Goal: Information Seeking & Learning: Learn about a topic

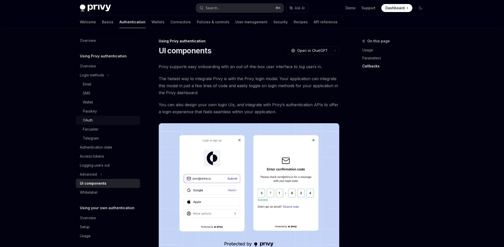
scroll to position [859, 0]
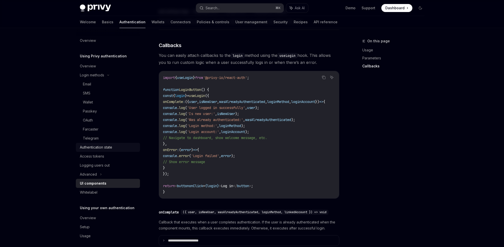
click at [92, 146] on div "Authentication state" at bounding box center [96, 147] width 32 height 6
type textarea "*"
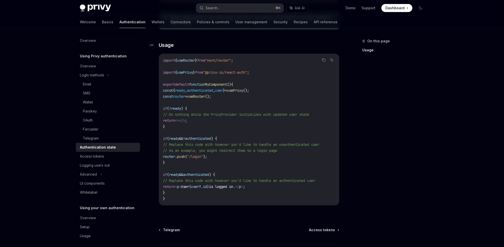
scroll to position [179, 0]
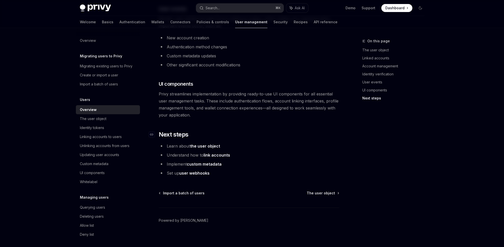
scroll to position [500, 0]
click at [103, 130] on div "Identity tokens" at bounding box center [92, 128] width 24 height 6
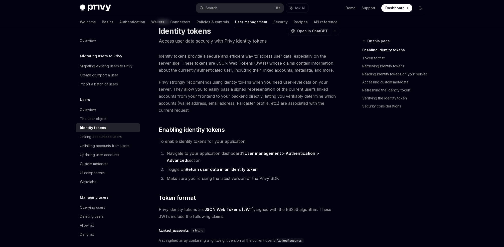
scroll to position [29, 0]
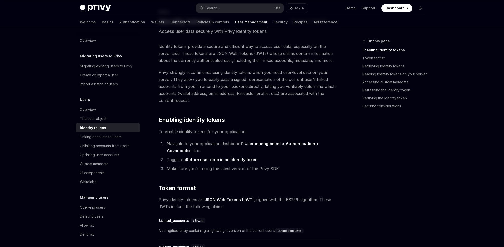
click at [319, 143] on link "User management > Authentication > Advanced" at bounding box center [243, 147] width 152 height 12
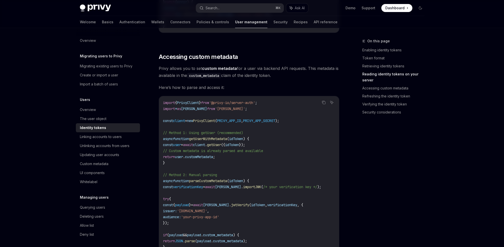
scroll to position [866, 0]
click at [273, 137] on code "import { PrivyClient } from '@privy-io/server-auth' ; import * as [PERSON_NAME]…" at bounding box center [249, 196] width 172 height 192
click at [243, 142] on span "idToken" at bounding box center [236, 139] width 14 height 5
click at [267, 139] on code "import { PrivyClient } from '@privy-io/server-auth' ; import * as [PERSON_NAME]…" at bounding box center [249, 196] width 172 height 192
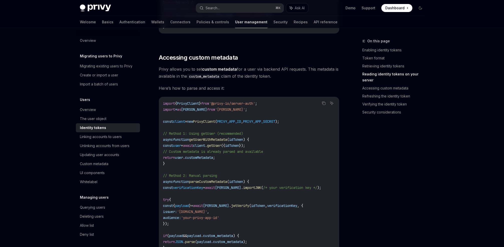
click at [240, 140] on span "idToken" at bounding box center [236, 139] width 14 height 5
drag, startPoint x: 266, startPoint y: 141, endPoint x: 247, endPoint y: 141, distance: 19.3
click at [266, 141] on code "import { PrivyClient } from '@privy-io/server-auth' ; import * as [PERSON_NAME]…" at bounding box center [249, 196] width 172 height 192
click at [229, 142] on span "(" at bounding box center [228, 139] width 2 height 5
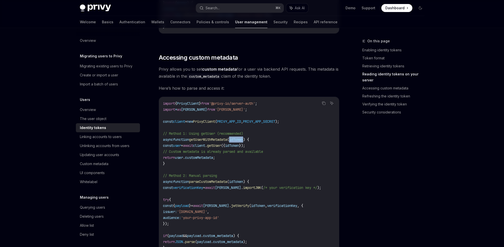
click at [229, 142] on span "(" at bounding box center [228, 139] width 2 height 5
click at [264, 141] on code "import { PrivyClient } from '@privy-io/server-auth' ; import * as [PERSON_NAME]…" at bounding box center [249, 196] width 172 height 192
click at [243, 142] on span "idToken" at bounding box center [236, 139] width 14 height 5
drag, startPoint x: 267, startPoint y: 142, endPoint x: 253, endPoint y: 142, distance: 14.3
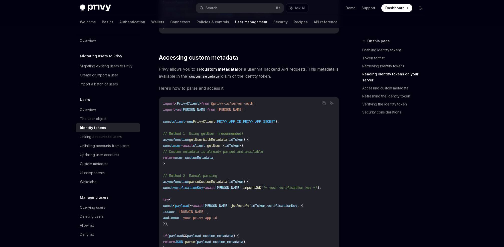
click at [267, 141] on code "import { PrivyClient } from '@privy-io/server-auth' ; import * as [PERSON_NAME]…" at bounding box center [249, 196] width 172 height 192
click at [243, 142] on span "idToken" at bounding box center [236, 139] width 14 height 5
click at [269, 141] on code "import { PrivyClient } from '@privy-io/server-auth' ; import * as [PERSON_NAME]…" at bounding box center [249, 196] width 172 height 192
click at [239, 148] on span "idToken" at bounding box center [232, 145] width 14 height 5
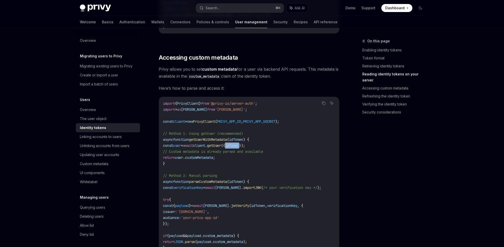
click at [239, 148] on span "idToken" at bounding box center [232, 145] width 14 height 5
drag, startPoint x: 259, startPoint y: 147, endPoint x: 249, endPoint y: 148, distance: 9.8
click at [245, 147] on span "});" at bounding box center [242, 145] width 6 height 5
click at [239, 148] on span "idToken" at bounding box center [232, 145] width 14 height 5
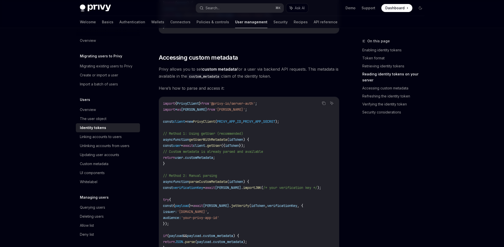
click at [262, 147] on code "import { PrivyClient } from '@privy-io/server-auth' ; import * as [PERSON_NAME]…" at bounding box center [249, 196] width 172 height 192
click at [239, 147] on span "idToken" at bounding box center [232, 145] width 14 height 5
drag, startPoint x: 259, startPoint y: 147, endPoint x: 246, endPoint y: 147, distance: 12.8
click at [245, 147] on span "});" at bounding box center [242, 145] width 6 height 5
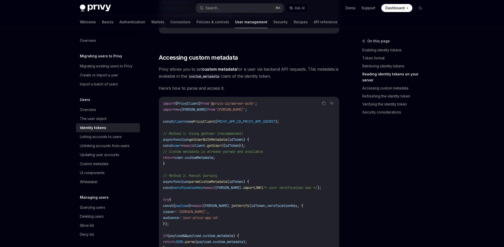
click at [239, 147] on span "idToken" at bounding box center [232, 145] width 14 height 5
click at [274, 145] on code "import { PrivyClient } from '@privy-io/server-auth' ; import * as [PERSON_NAME]…" at bounding box center [249, 196] width 172 height 192
click at [86, 118] on div "The user object" at bounding box center [93, 119] width 27 height 6
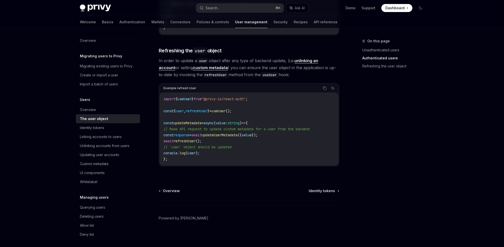
scroll to position [654, 0]
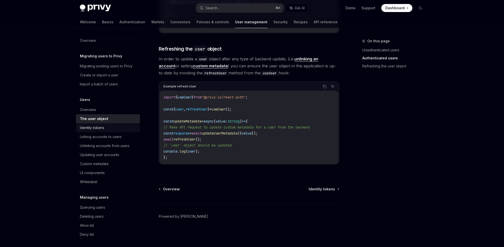
click at [99, 127] on div "Identity tokens" at bounding box center [92, 128] width 24 height 6
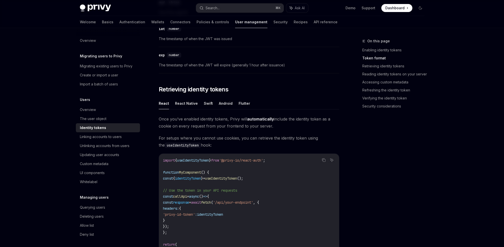
scroll to position [356, 0]
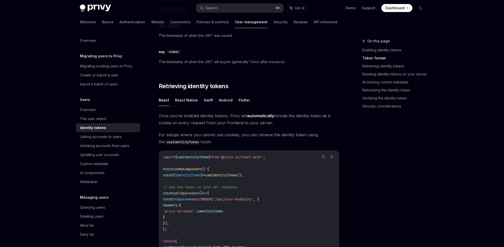
click at [304, 128] on div "Once you’ve enabled identity tokens, Privy will automatically include the ident…" at bounding box center [249, 204] width 181 height 184
drag, startPoint x: 208, startPoint y: 117, endPoint x: 292, endPoint y: 123, distance: 83.8
click at [292, 123] on span "Once you’ve enabled identity tokens, Privy will automatically include the ident…" at bounding box center [249, 119] width 181 height 14
click at [224, 119] on span "Once you’ve enabled identity tokens, Privy will automatically include the ident…" at bounding box center [249, 119] width 181 height 14
click at [195, 116] on span "Once you’ve enabled identity tokens, Privy will automatically include the ident…" at bounding box center [249, 119] width 181 height 14
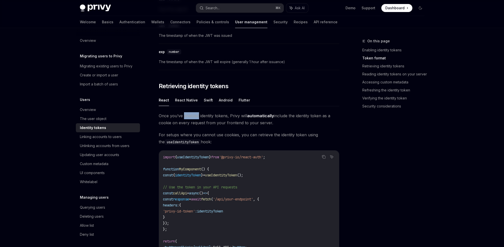
click at [195, 116] on span "Once you’ve enabled identity tokens, Privy will automatically include the ident…" at bounding box center [249, 119] width 181 height 14
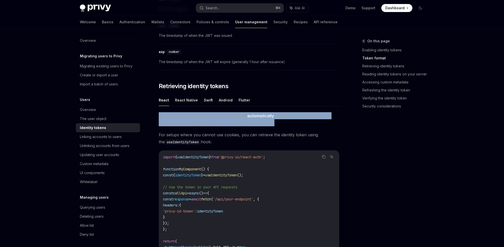
click at [195, 116] on span "Once you’ve enabled identity tokens, Privy will automatically include the ident…" at bounding box center [249, 119] width 181 height 14
copy span "Once you’ve enabled identity tokens, Privy will automatically include the ident…"
click at [308, 123] on span "Once you’ve enabled identity tokens, Privy will automatically include the ident…" at bounding box center [249, 119] width 181 height 14
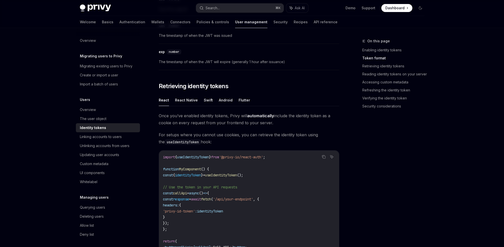
click at [221, 119] on span "Once you’ve enabled identity tokens, Privy will automatically include the ident…" at bounding box center [249, 119] width 181 height 14
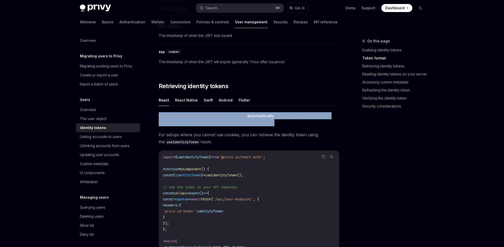
click at [221, 119] on span "Once you’ve enabled identity tokens, Privy will automatically include the ident…" at bounding box center [249, 119] width 181 height 14
click at [227, 117] on span "Once you’ve enabled identity tokens, Privy will automatically include the ident…" at bounding box center [249, 119] width 181 height 14
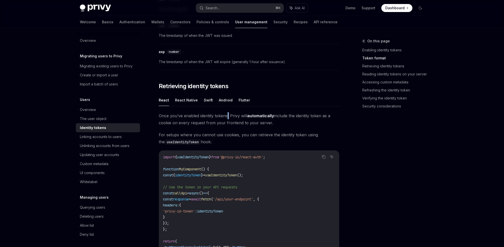
click at [227, 117] on span "Once you’ve enabled identity tokens, Privy will automatically include the ident…" at bounding box center [249, 119] width 181 height 14
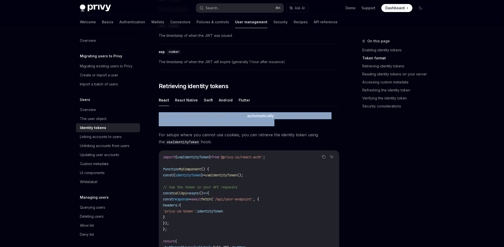
click at [227, 117] on span "Once you’ve enabled identity tokens, Privy will automatically include the ident…" at bounding box center [249, 119] width 181 height 14
click at [321, 121] on span "Once you’ve enabled identity tokens, Privy will automatically include the ident…" at bounding box center [249, 119] width 181 height 14
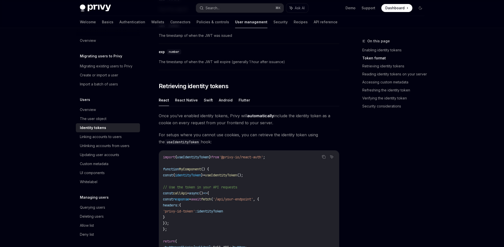
click at [278, 121] on span "Once you’ve enabled identity tokens, Privy will automatically include the ident…" at bounding box center [249, 119] width 181 height 14
drag, startPoint x: 296, startPoint y: 122, endPoint x: 161, endPoint y: 115, distance: 134.7
click at [161, 115] on span "Once you’ve enabled identity tokens, Privy will automatically include the ident…" at bounding box center [249, 119] width 181 height 14
click at [291, 122] on span "Once you’ve enabled identity tokens, Privy will automatically include the ident…" at bounding box center [249, 119] width 181 height 14
drag, startPoint x: 274, startPoint y: 121, endPoint x: 157, endPoint y: 113, distance: 118.0
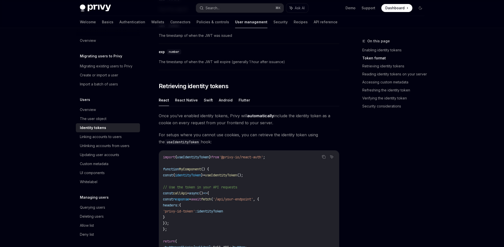
click at [238, 121] on span "Once you’ve enabled identity tokens, Privy will automatically include the ident…" at bounding box center [249, 119] width 181 height 14
click at [191, 134] on span "For setups where you cannot use cookies, you can retrieve the identity token us…" at bounding box center [249, 138] width 181 height 14
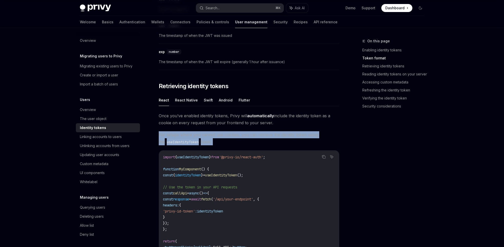
click at [191, 134] on span "For setups where you cannot use cookies, you can retrieve the identity token us…" at bounding box center [249, 138] width 181 height 14
click at [215, 135] on span "For setups where you cannot use cookies, you can retrieve the identity token us…" at bounding box center [249, 138] width 181 height 14
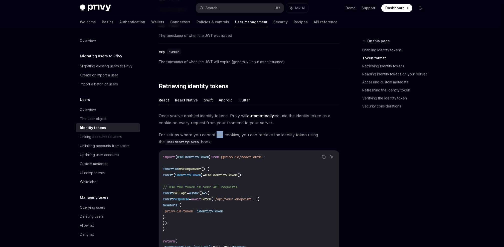
click at [215, 135] on span "For setups where you cannot use cookies, you can retrieve the identity token us…" at bounding box center [249, 138] width 181 height 14
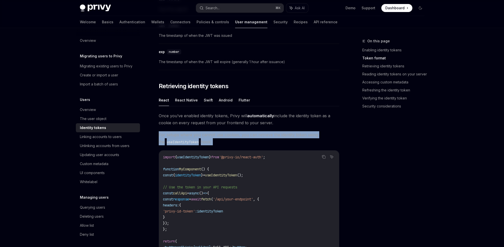
click at [215, 135] on span "For setups where you cannot use cookies, you can retrieve the identity token us…" at bounding box center [249, 138] width 181 height 14
click at [203, 134] on span "For setups where you cannot use cookies, you can retrieve the identity token us…" at bounding box center [249, 138] width 181 height 14
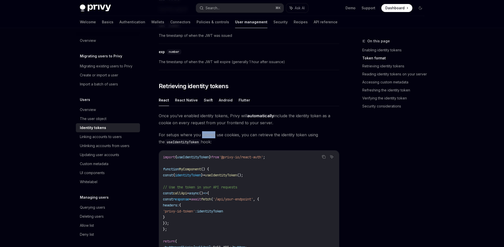
click at [203, 134] on span "For setups where you cannot use cookies, you can retrieve the identity token us…" at bounding box center [249, 138] width 181 height 14
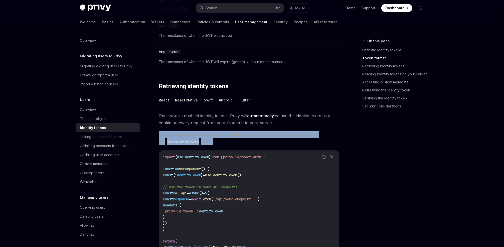
click at [203, 134] on span "For setups where you cannot use cookies, you can retrieve the identity token us…" at bounding box center [249, 138] width 181 height 14
click at [222, 134] on span "For setups where you cannot use cookies, you can retrieve the identity token us…" at bounding box center [249, 138] width 181 height 14
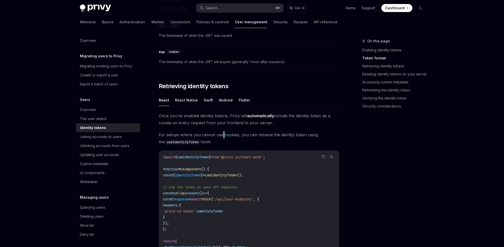
click at [222, 134] on span "For setups where you cannot use cookies, you can retrieve the identity token us…" at bounding box center [249, 138] width 181 height 14
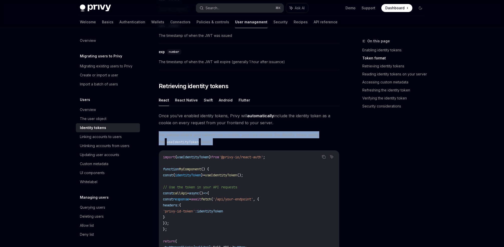
click at [222, 134] on span "For setups where you cannot use cookies, you can retrieve the identity token us…" at bounding box center [249, 138] width 181 height 14
click at [213, 133] on span "For setups where you cannot use cookies, you can retrieve the identity token us…" at bounding box center [249, 138] width 181 height 14
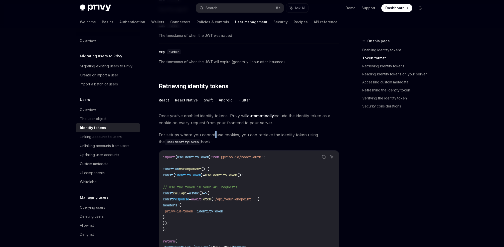
click at [213, 133] on span "For setups where you cannot use cookies, you can retrieve the identity token us…" at bounding box center [249, 138] width 181 height 14
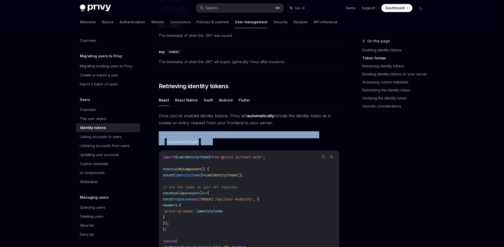
click at [213, 133] on span "For setups where you cannot use cookies, you can retrieve the identity token us…" at bounding box center [249, 138] width 181 height 14
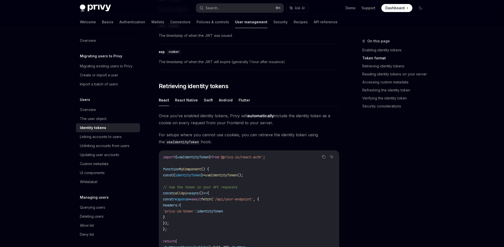
click at [227, 134] on span "For setups where you cannot use cookies, you can retrieve the identity token us…" at bounding box center [249, 138] width 181 height 14
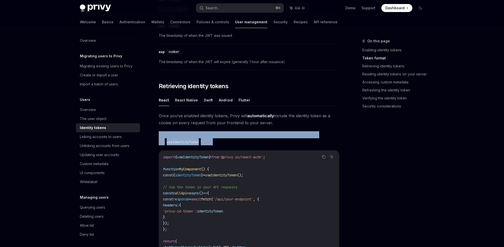
click at [227, 134] on span "For setups where you cannot use cookies, you can retrieve the identity token us…" at bounding box center [249, 138] width 181 height 14
click at [208, 134] on span "For setups where you cannot use cookies, you can retrieve the identity token us…" at bounding box center [249, 138] width 181 height 14
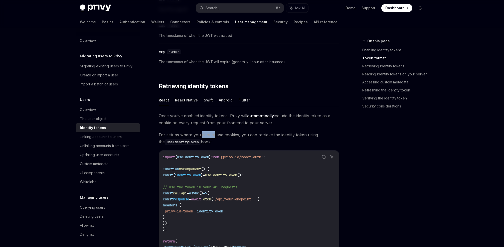
click at [208, 134] on span "For setups where you cannot use cookies, you can retrieve the identity token us…" at bounding box center [249, 138] width 181 height 14
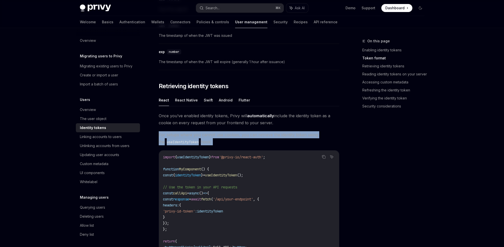
click at [208, 134] on span "For setups where you cannot use cookies, you can retrieve the identity token us…" at bounding box center [249, 138] width 181 height 14
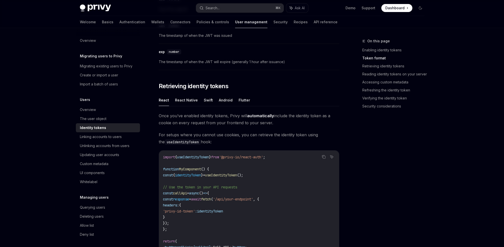
click at [366, 140] on div "On this page Enabling identity tokens Token format Retrieving identity tokens R…" at bounding box center [390, 142] width 76 height 209
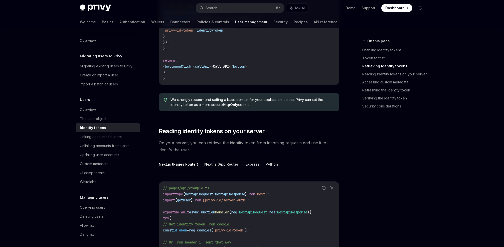
scroll to position [562, 0]
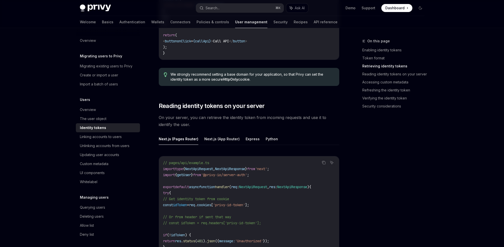
click at [229, 118] on span "On your server, you can retrieve the identity token from incoming requests and …" at bounding box center [249, 121] width 181 height 14
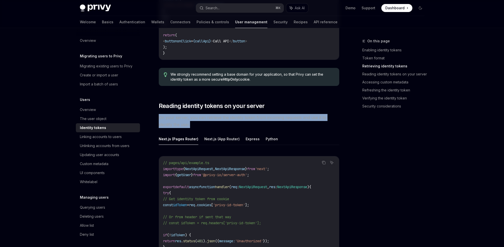
click at [229, 118] on span "On your server, you can retrieve the identity token from incoming requests and …" at bounding box center [249, 121] width 181 height 14
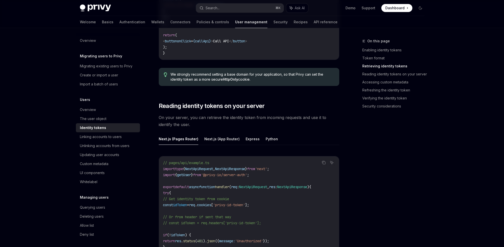
click at [247, 118] on span "On your server, you can retrieve the identity token from incoming requests and …" at bounding box center [249, 121] width 181 height 14
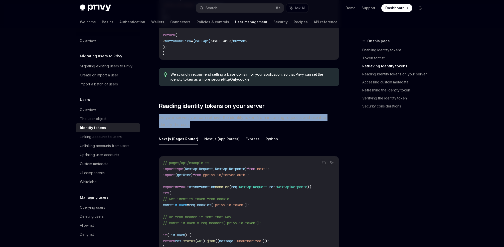
click at [247, 118] on span "On your server, you can retrieve the identity token from incoming requests and …" at bounding box center [249, 121] width 181 height 14
copy div "On your server, you can retrieve the identity token from incoming requests and …"
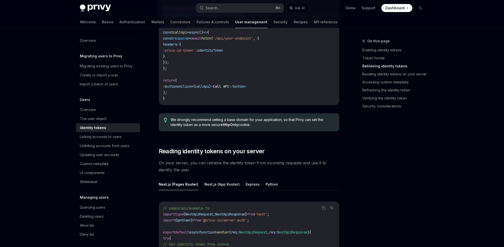
scroll to position [514, 0]
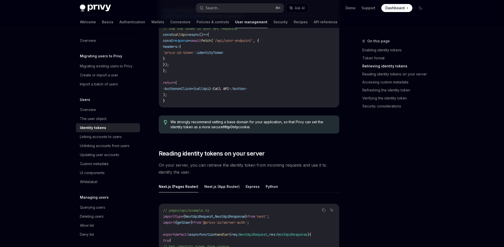
click at [400, 126] on div "On this page Enabling identity tokens Token format Retrieving identity tokens R…" at bounding box center [390, 142] width 76 height 209
click at [101, 138] on div "Linking accounts to users" at bounding box center [101, 137] width 42 height 6
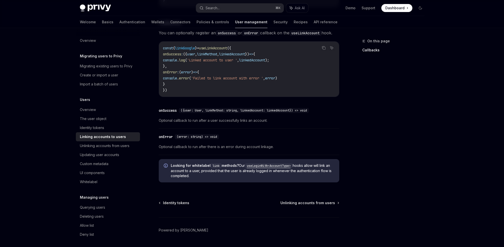
scroll to position [566, 0]
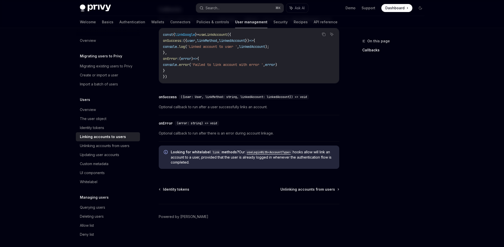
click at [196, 134] on span "Optional callback to run after there is an error during account linkage." at bounding box center [249, 133] width 181 height 6
click at [185, 134] on span "Optional callback to run after there is an error during account linkage." at bounding box center [249, 133] width 181 height 6
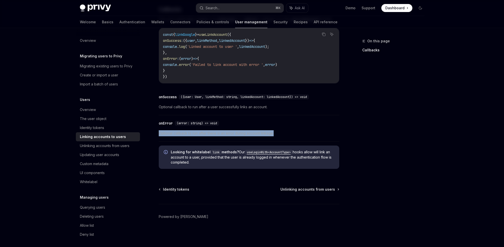
click at [185, 134] on span "Optional callback to run after there is an error during account linkage." at bounding box center [249, 133] width 181 height 6
click at [221, 130] on span "Optional callback to run after there is an error during account linkage." at bounding box center [249, 133] width 181 height 6
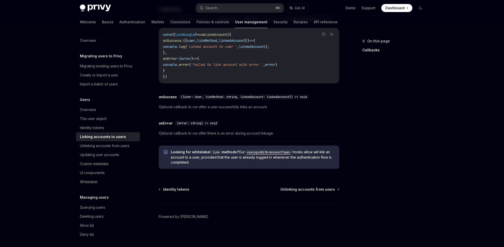
click at [199, 132] on span "Optional callback to run after there is an error during account linkage." at bounding box center [249, 133] width 181 height 6
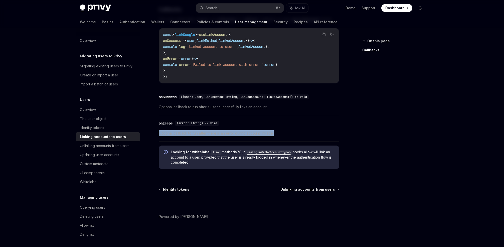
click at [199, 132] on span "Optional callback to run after there is an error during account linkage." at bounding box center [249, 133] width 181 height 6
click at [227, 131] on span "Optional callback to run after there is an error during account linkage." at bounding box center [249, 133] width 181 height 6
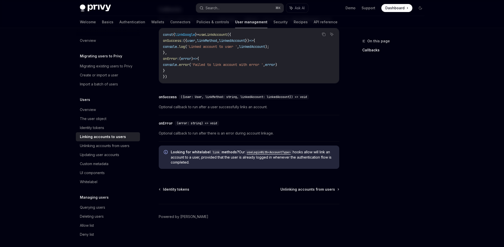
click at [202, 132] on span "Optional callback to run after there is an error during account linkage." at bounding box center [249, 133] width 181 height 6
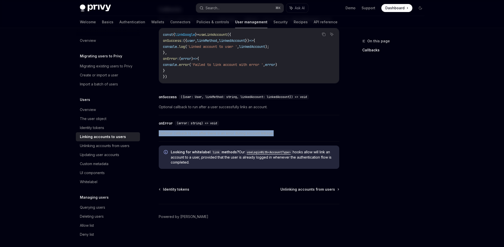
click at [202, 132] on span "Optional callback to run after there is an error during account linkage." at bounding box center [249, 133] width 181 height 6
click at [228, 131] on span "Optional callback to run after there is an error during account linkage." at bounding box center [249, 133] width 181 height 6
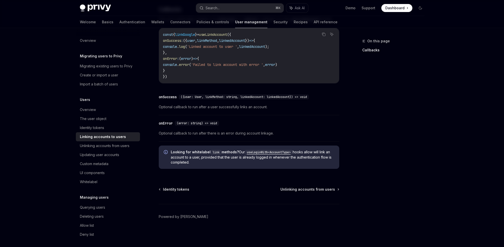
click at [202, 133] on span "Optional callback to run after there is an error during account linkage." at bounding box center [249, 133] width 181 height 6
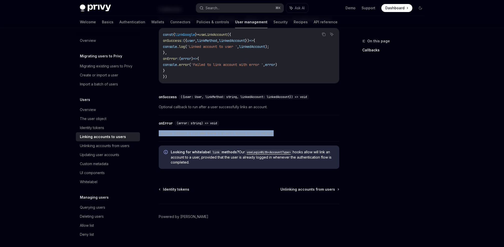
click at [202, 133] on span "Optional callback to run after there is an error during account linkage." at bounding box center [249, 133] width 181 height 6
click at [232, 129] on div "​ onError (error: string) => void Optional callback to run after there is an er…" at bounding box center [249, 130] width 181 height 24
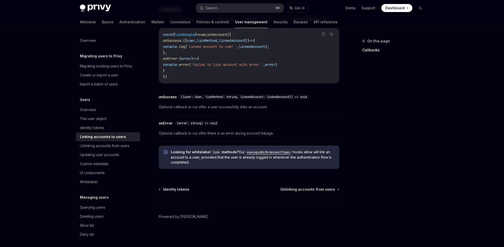
click at [201, 133] on span "Optional callback to run after there is an error during account linkage." at bounding box center [249, 133] width 181 height 6
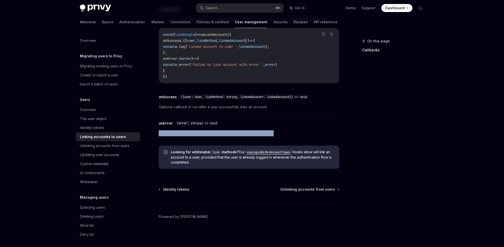
click at [201, 133] on span "Optional callback to run after there is an error during account linkage." at bounding box center [249, 133] width 181 height 6
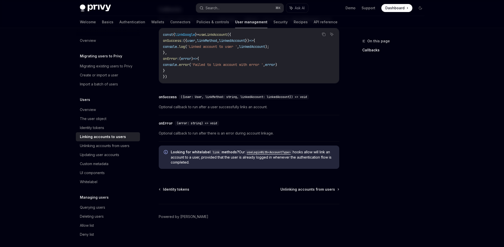
click at [223, 132] on span "Optional callback to run after there is an error during account linkage." at bounding box center [249, 133] width 181 height 6
click at [198, 134] on span "Optional callback to run after there is an error during account linkage." at bounding box center [249, 133] width 181 height 6
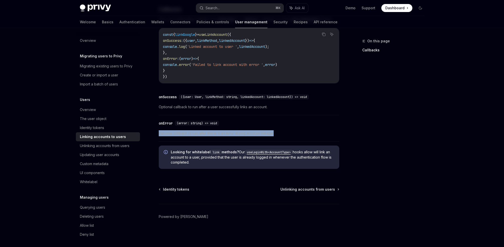
click at [198, 134] on span "Optional callback to run after there is an error during account linkage." at bounding box center [249, 133] width 181 height 6
click at [225, 132] on span "Optional callback to run after there is an error during account linkage." at bounding box center [249, 133] width 181 height 6
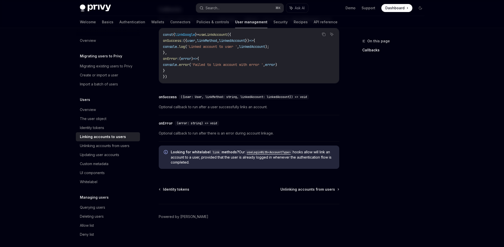
click at [199, 133] on span "Optional callback to run after there is an error during account linkage." at bounding box center [249, 133] width 181 height 6
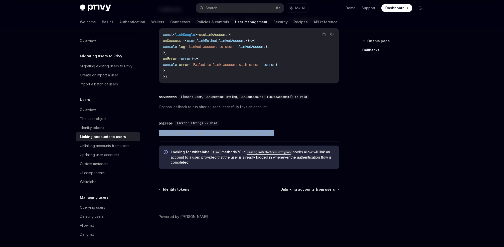
click at [199, 133] on span "Optional callback to run after there is an error during account linkage." at bounding box center [249, 133] width 181 height 6
click at [220, 132] on span "Optional callback to run after there is an error during account linkage." at bounding box center [249, 133] width 181 height 6
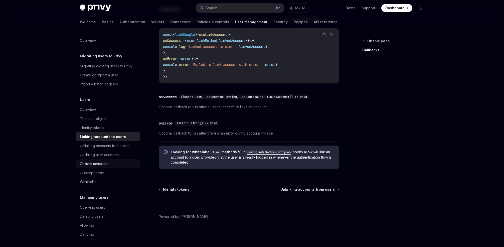
click at [107, 163] on div "Custom metadata" at bounding box center [94, 164] width 29 height 6
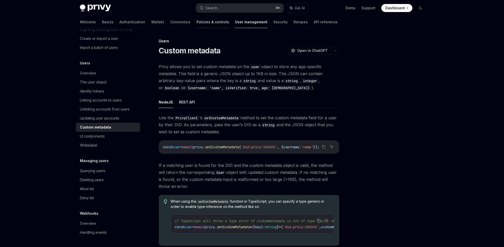
click at [197, 23] on link "Policies & controls" at bounding box center [213, 22] width 33 height 12
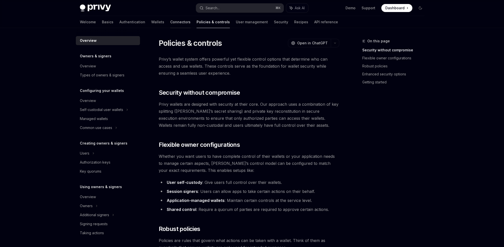
click at [170, 24] on link "Connectors" at bounding box center [180, 22] width 20 height 12
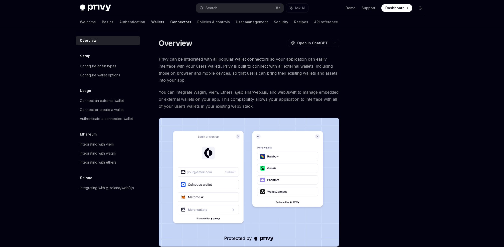
click at [151, 25] on link "Wallets" at bounding box center [157, 22] width 13 height 12
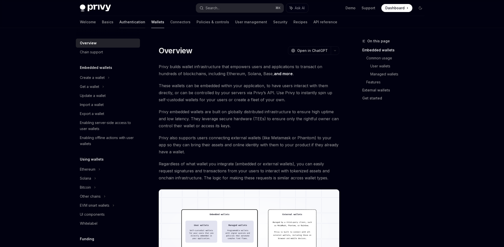
click at [119, 22] on link "Authentication" at bounding box center [132, 22] width 26 height 12
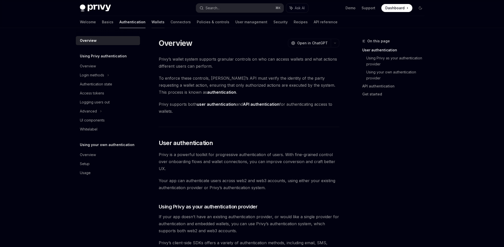
click at [152, 22] on link "Wallets" at bounding box center [158, 22] width 13 height 12
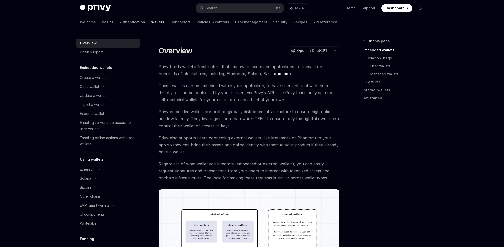
click at [399, 151] on div "On this page Embedded wallets Common usage User wallets Managed wallets Feature…" at bounding box center [390, 142] width 76 height 209
click at [385, 154] on div "On this page Embedded wallets Common usage User wallets Managed wallets Feature…" at bounding box center [390, 142] width 76 height 209
click at [252, 115] on span "Privy embedded wallets are built on globally distributed infrastructure to ensu…" at bounding box center [249, 118] width 181 height 21
click at [197, 21] on link "Policies & controls" at bounding box center [213, 22] width 33 height 12
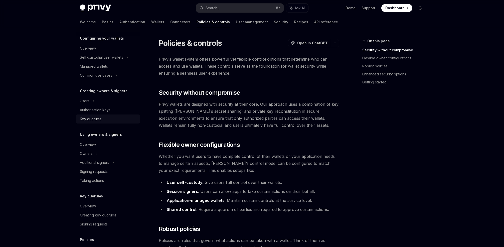
scroll to position [53, 0]
click at [103, 109] on div "Authorization keys" at bounding box center [95, 109] width 31 height 6
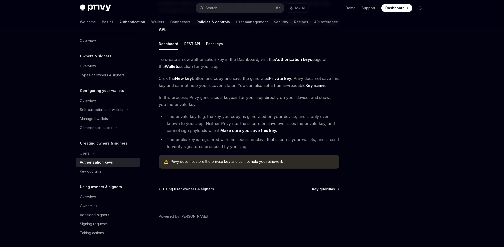
click at [119, 21] on link "Authentication" at bounding box center [132, 22] width 26 height 12
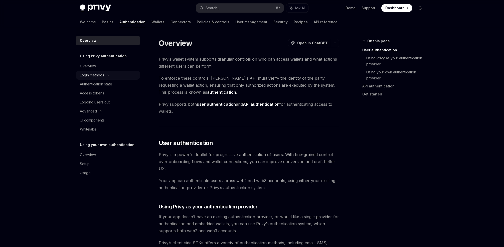
click at [106, 77] on div "Login methods" at bounding box center [108, 75] width 64 height 9
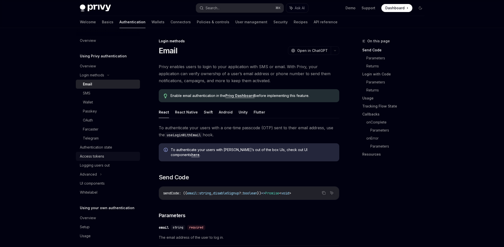
click at [95, 155] on div "Access tokens" at bounding box center [92, 156] width 24 height 6
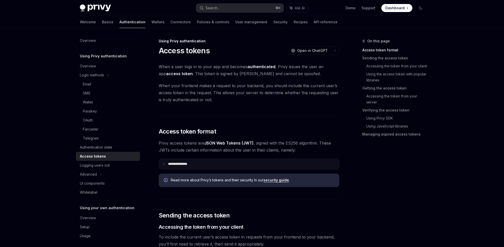
click at [196, 163] on summary "**********" at bounding box center [249, 164] width 180 height 11
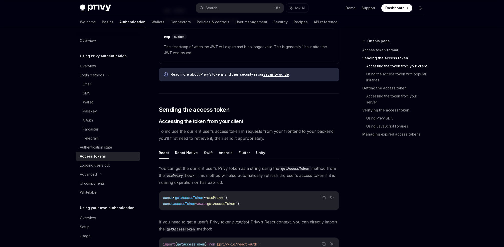
scroll to position [274, 0]
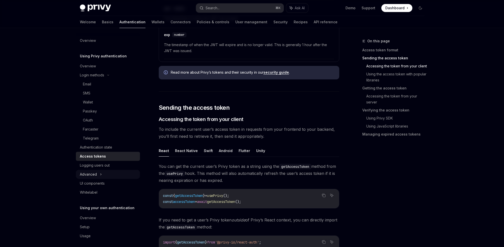
click at [97, 174] on div "Advanced" at bounding box center [108, 174] width 64 height 9
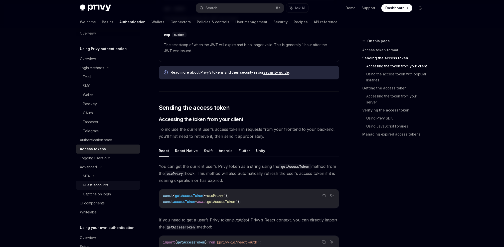
scroll to position [0, 0]
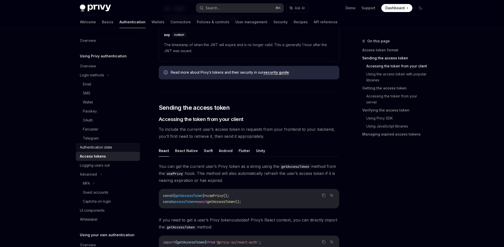
click at [103, 144] on div "Authentication state" at bounding box center [96, 147] width 32 height 6
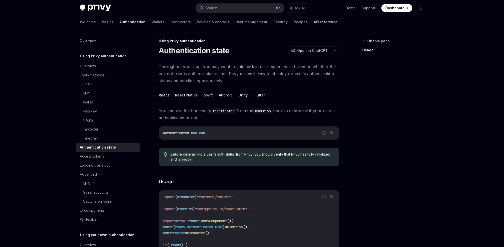
click at [314, 27] on link "API reference" at bounding box center [326, 22] width 24 height 12
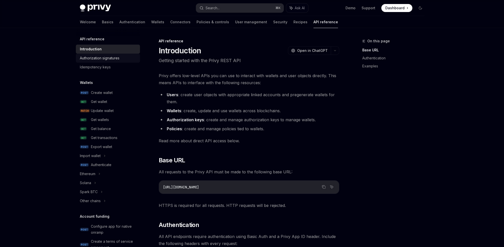
click at [111, 54] on link "Authorization signatures" at bounding box center [108, 58] width 64 height 9
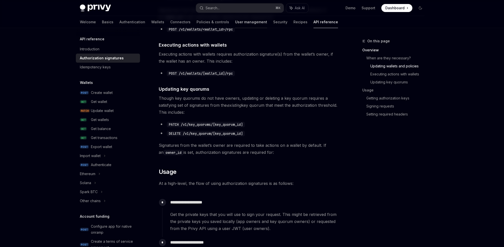
click at [235, 23] on link "User management" at bounding box center [251, 22] width 32 height 12
type textarea "*"
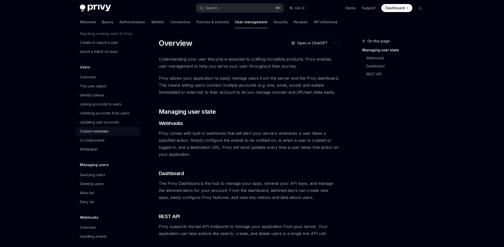
scroll to position [37, 0]
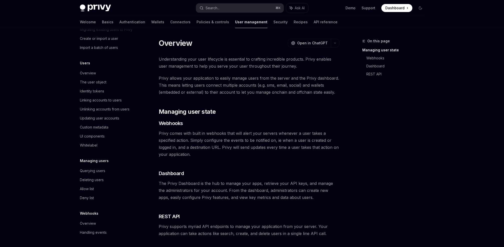
click at [401, 134] on div "On this page Managing user state Webhooks Dashboard REST API" at bounding box center [390, 142] width 76 height 209
